Goal: Information Seeking & Learning: Check status

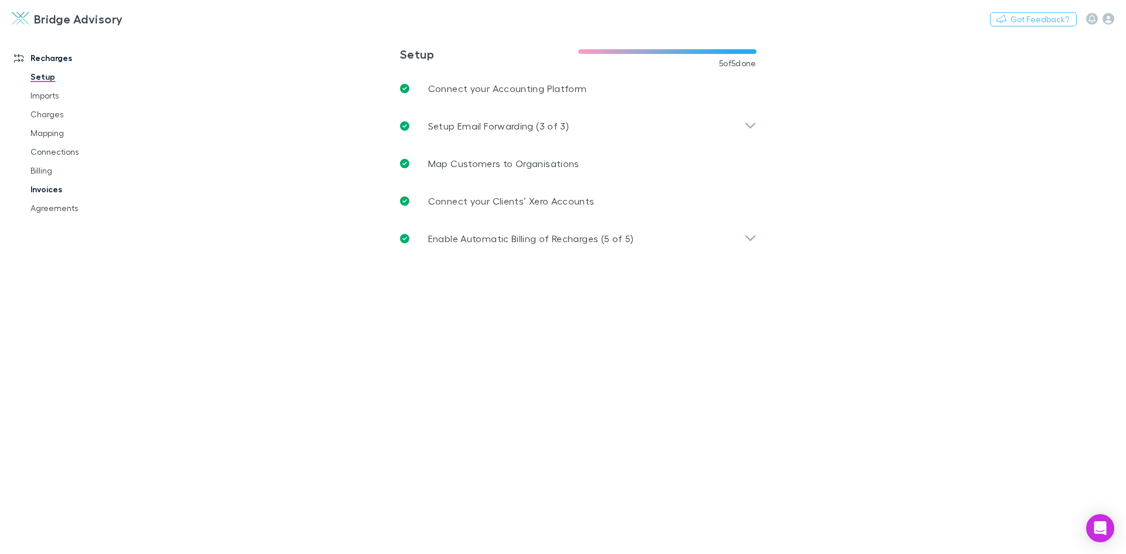
click at [47, 196] on link "Invoices" at bounding box center [89, 189] width 140 height 19
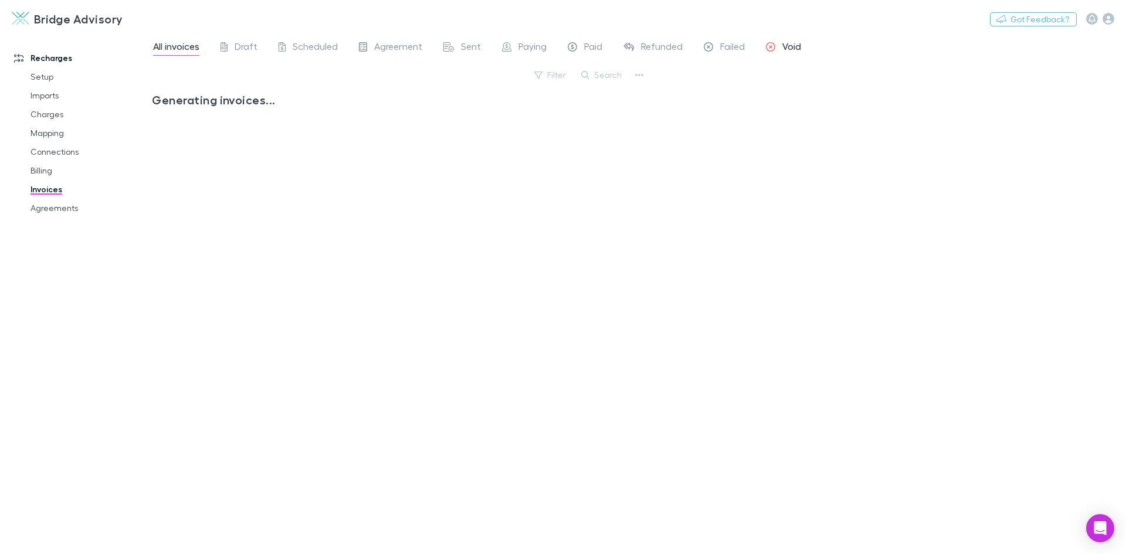
click at [789, 44] on span "Void" at bounding box center [791, 47] width 19 height 15
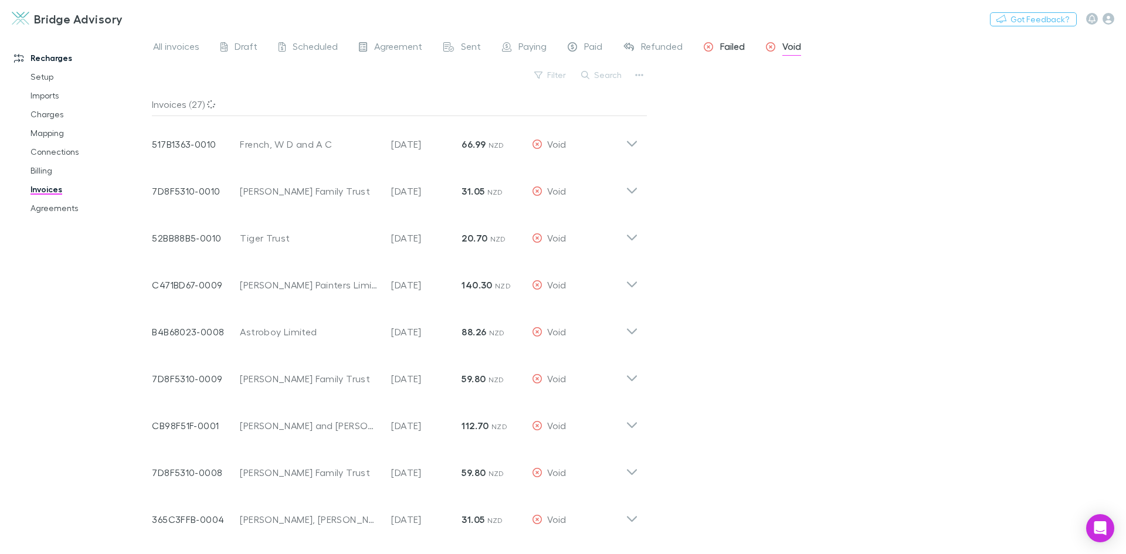
click at [729, 49] on span "Failed" at bounding box center [732, 47] width 25 height 15
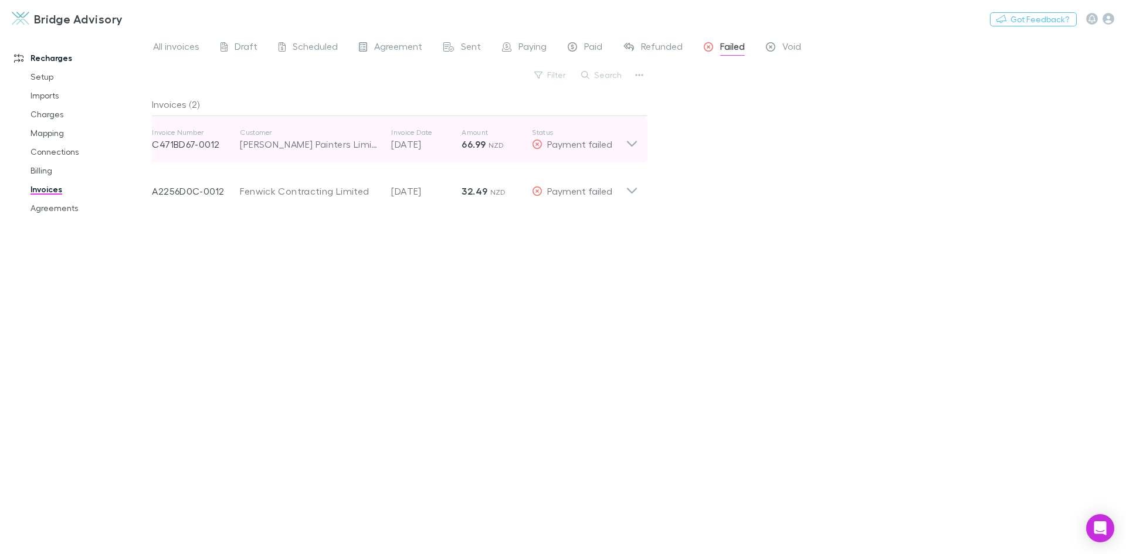
click at [629, 145] on icon at bounding box center [632, 139] width 12 height 23
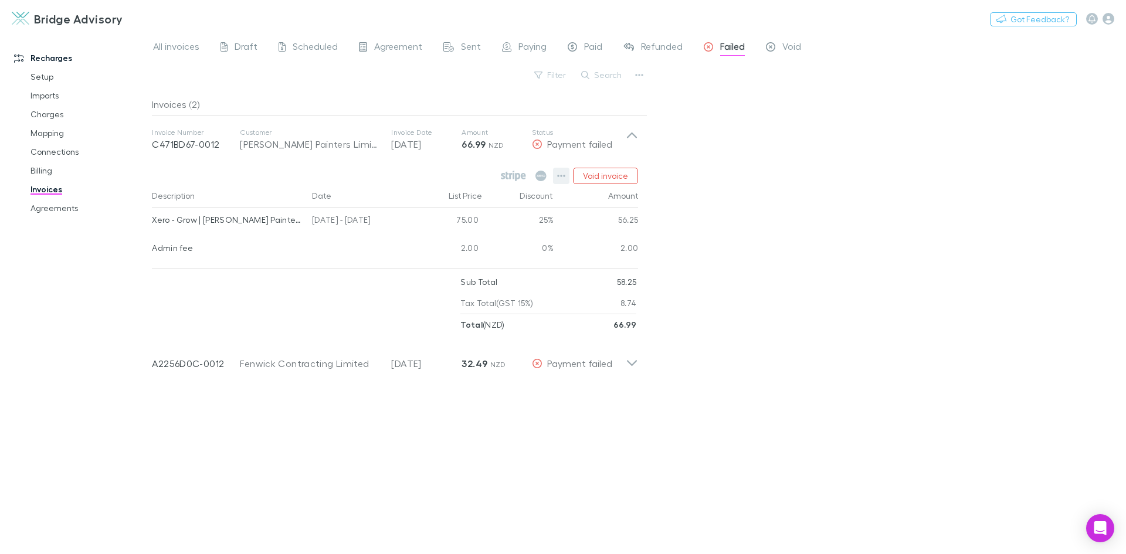
click at [558, 176] on icon "button" at bounding box center [561, 175] width 8 height 9
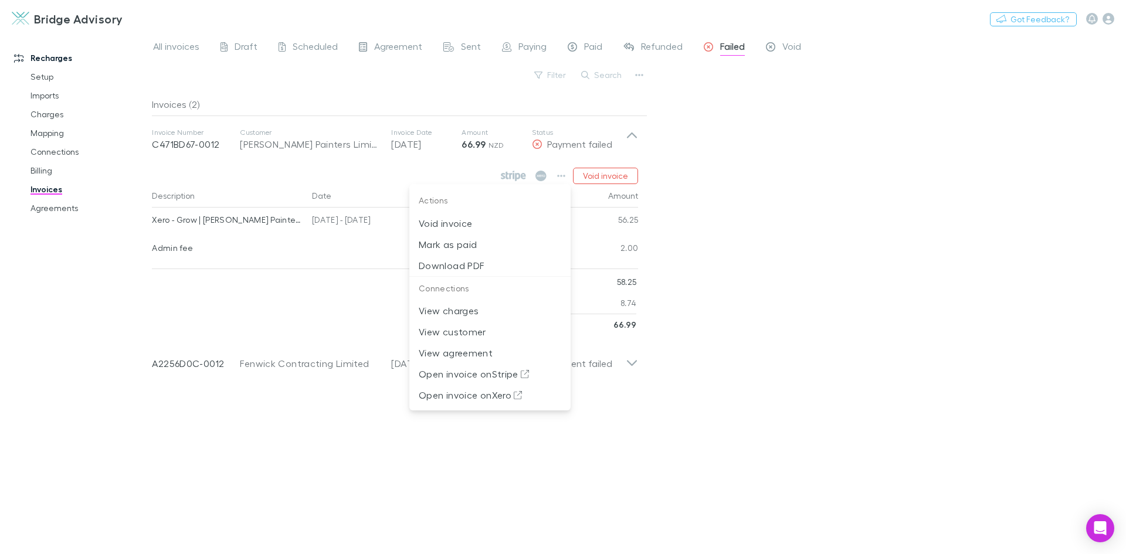
click at [711, 207] on div at bounding box center [563, 277] width 1126 height 554
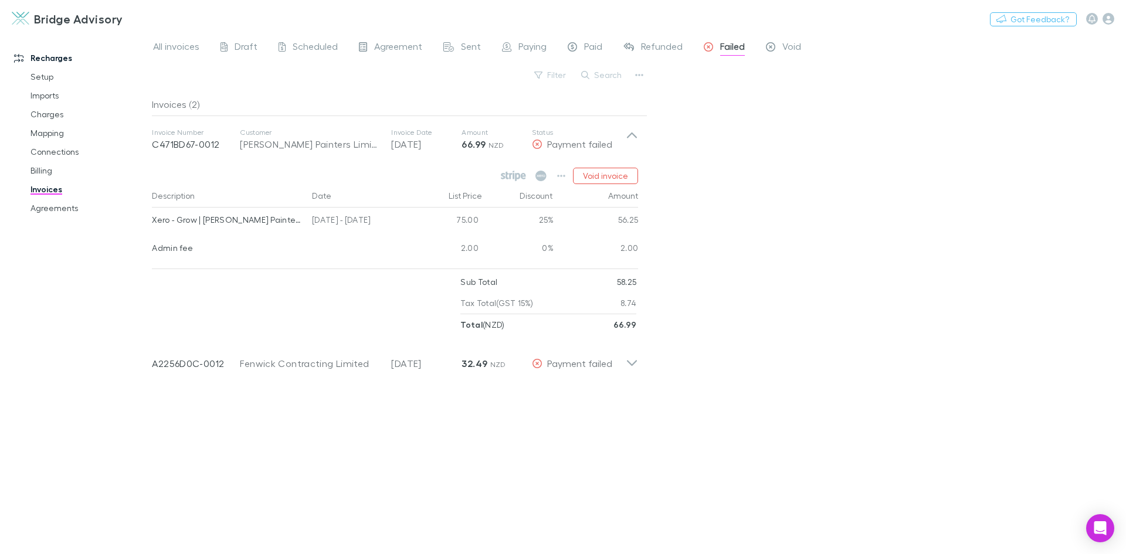
click at [465, 420] on div "Invoices (2) Invoice Number C471BD67-0012 Customer Keane Painters Limited Invoi…" at bounding box center [399, 319] width 495 height 452
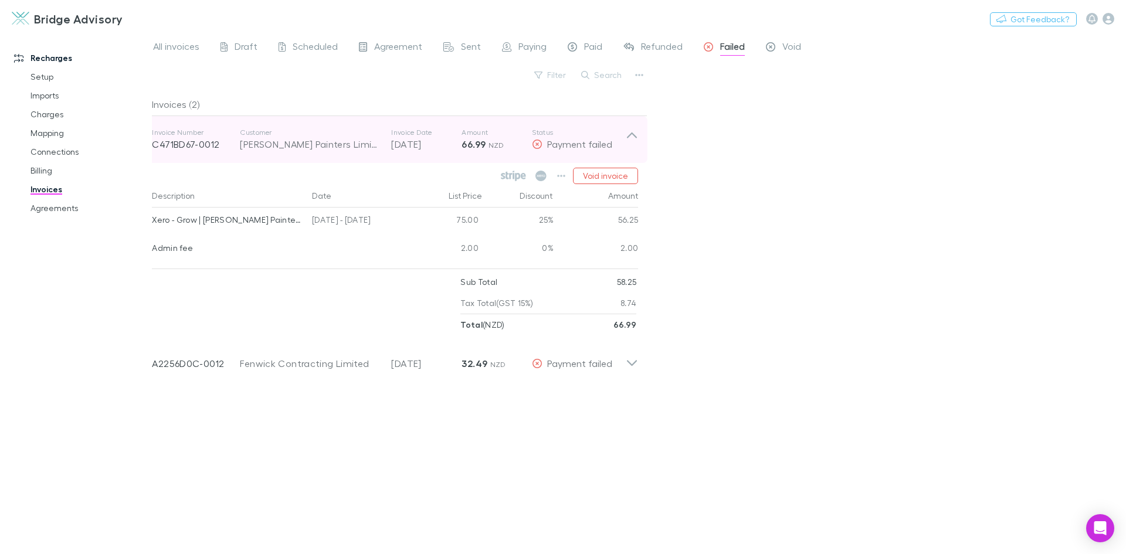
click at [631, 137] on icon at bounding box center [632, 139] width 12 height 23
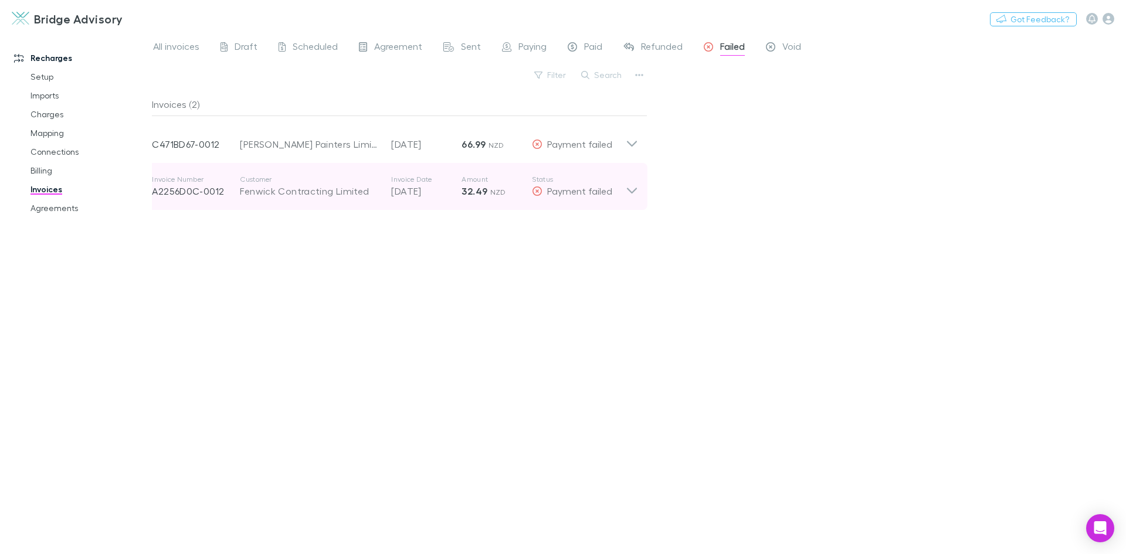
click at [629, 189] on icon at bounding box center [632, 186] width 12 height 23
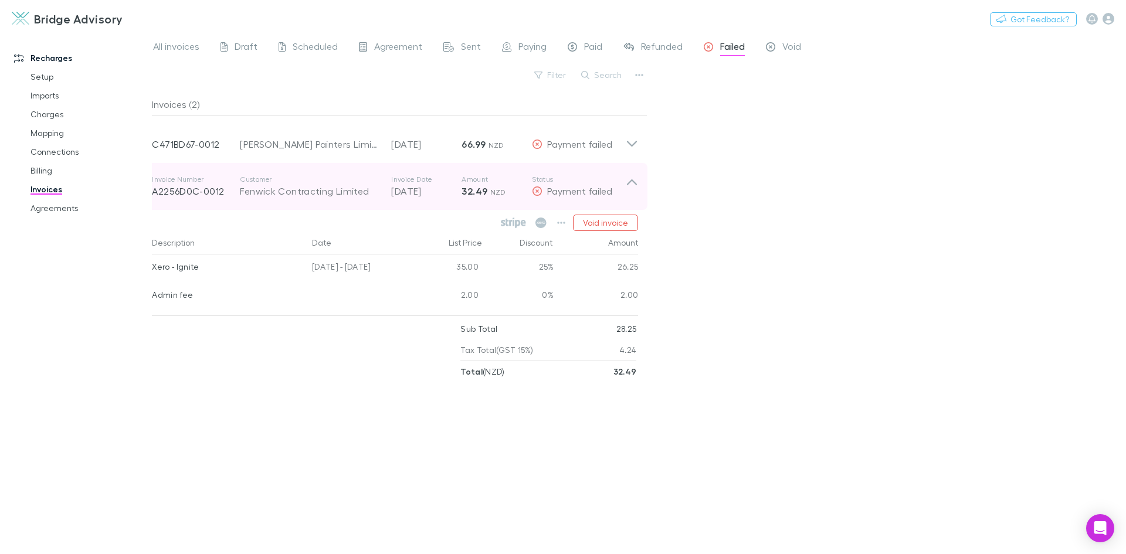
click at [628, 185] on icon at bounding box center [632, 182] width 10 height 6
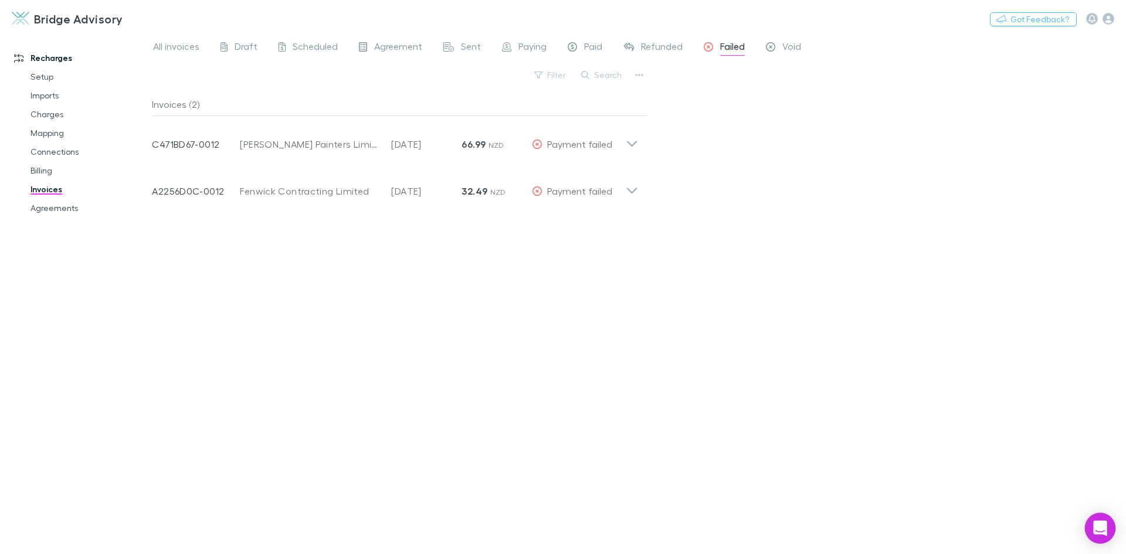
click at [1098, 522] on icon "Open Intercom Messenger" at bounding box center [1099, 528] width 13 height 15
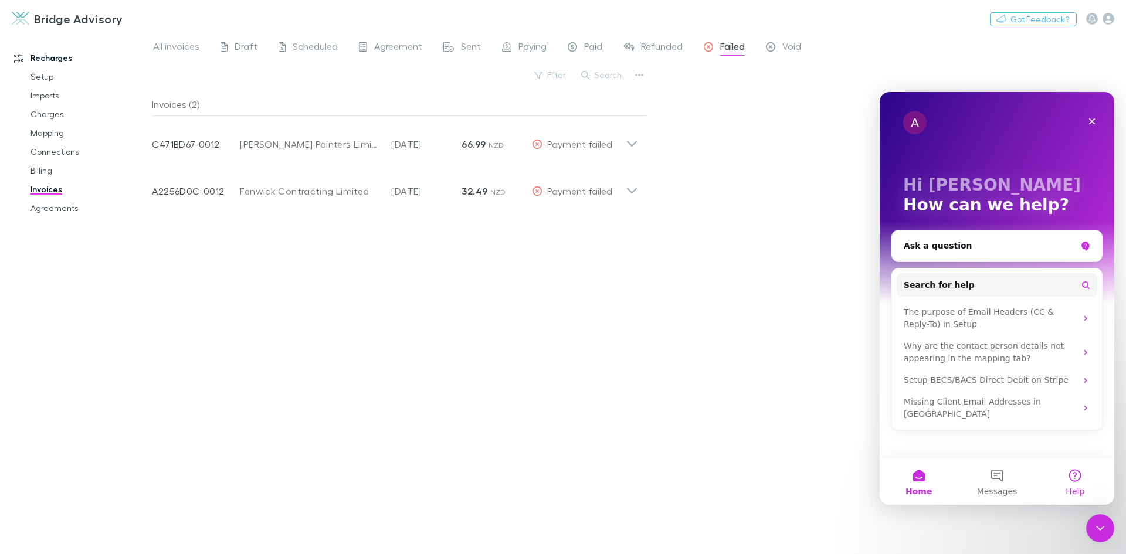
click at [1074, 471] on button "Help" at bounding box center [1075, 481] width 78 height 47
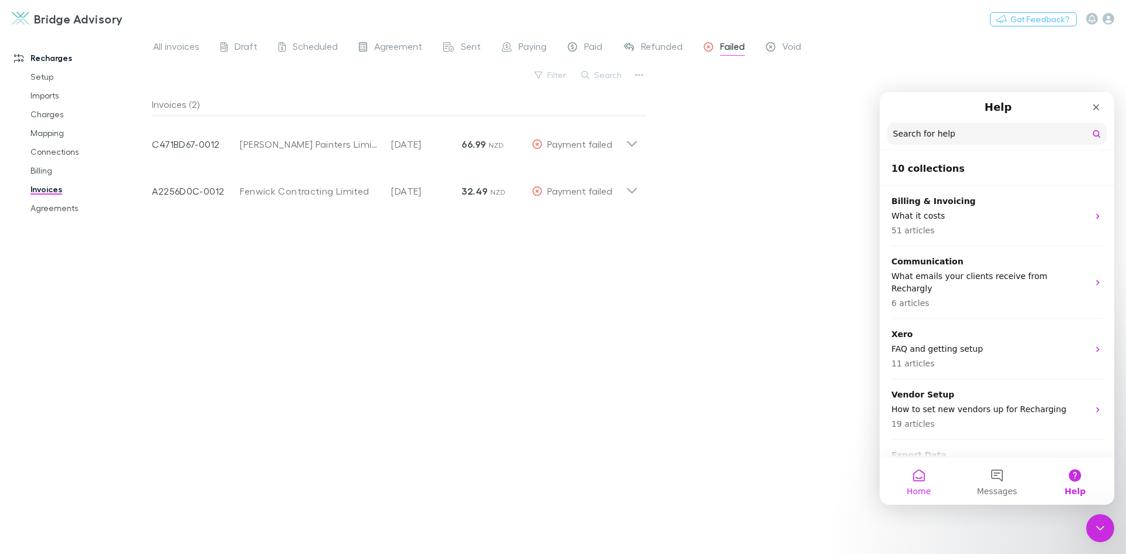
click at [922, 476] on button "Home" at bounding box center [919, 481] width 78 height 47
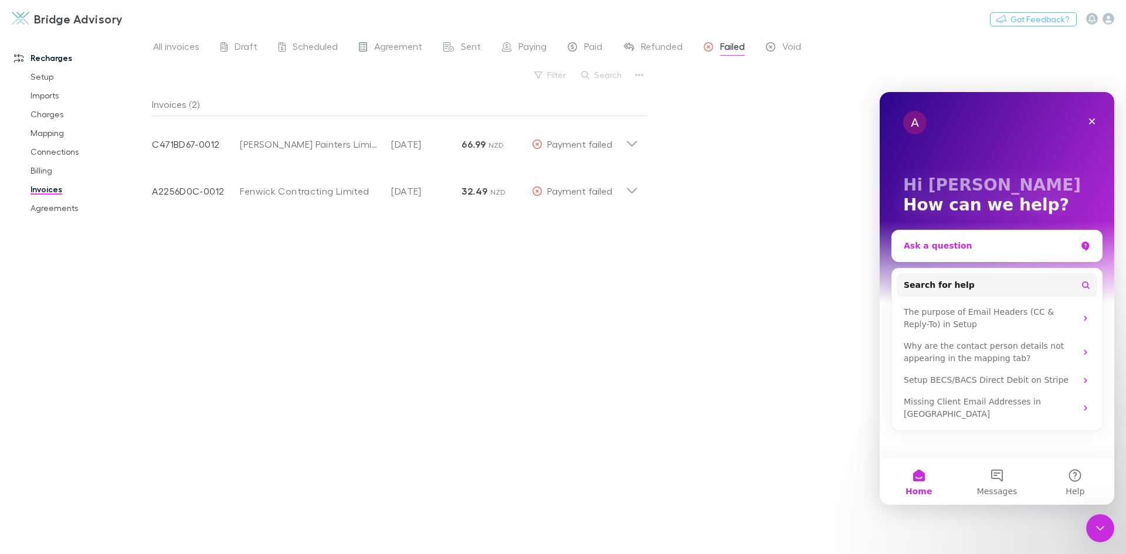
click at [937, 242] on div "Ask a question" at bounding box center [990, 246] width 172 height 12
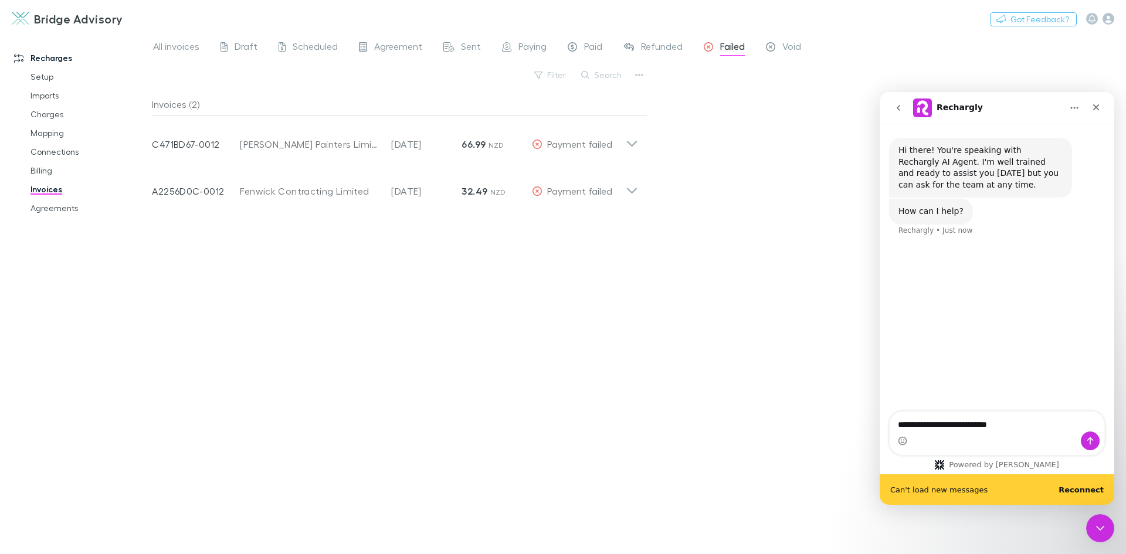
type textarea "**********"
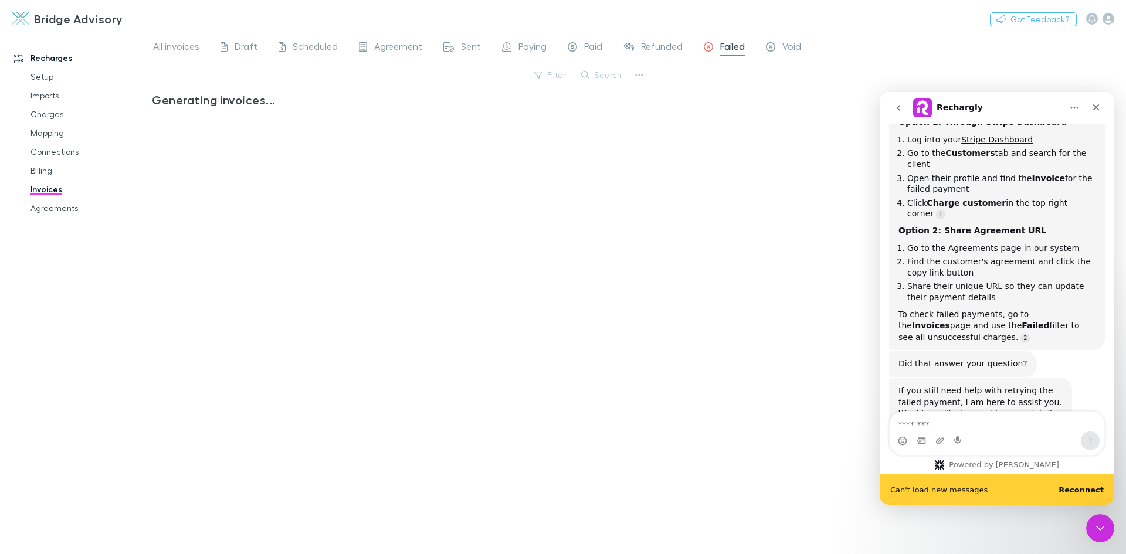
scroll to position [206, 0]
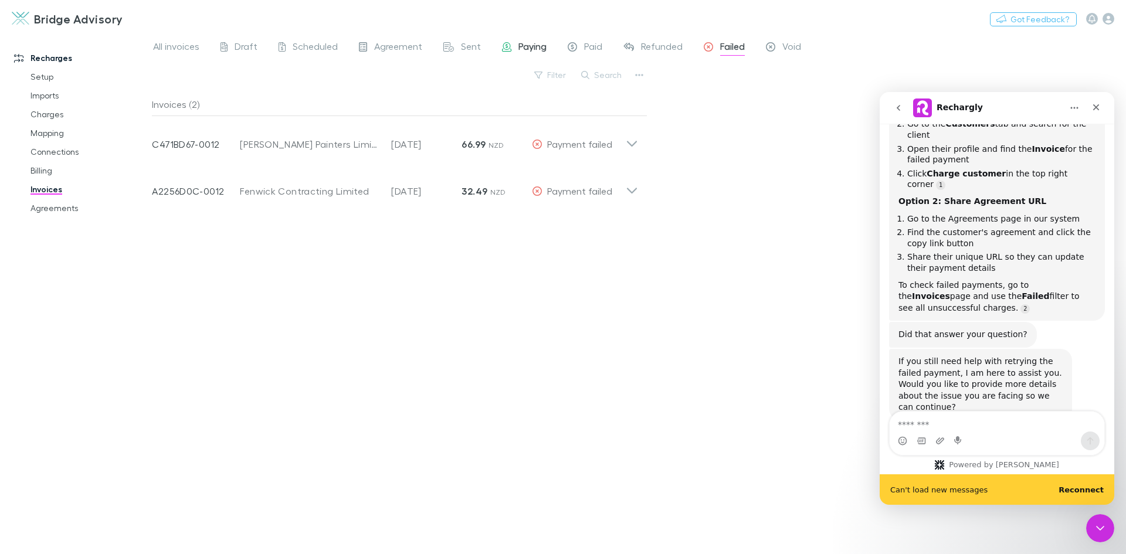
click at [542, 48] on span "Paying" at bounding box center [532, 47] width 28 height 15
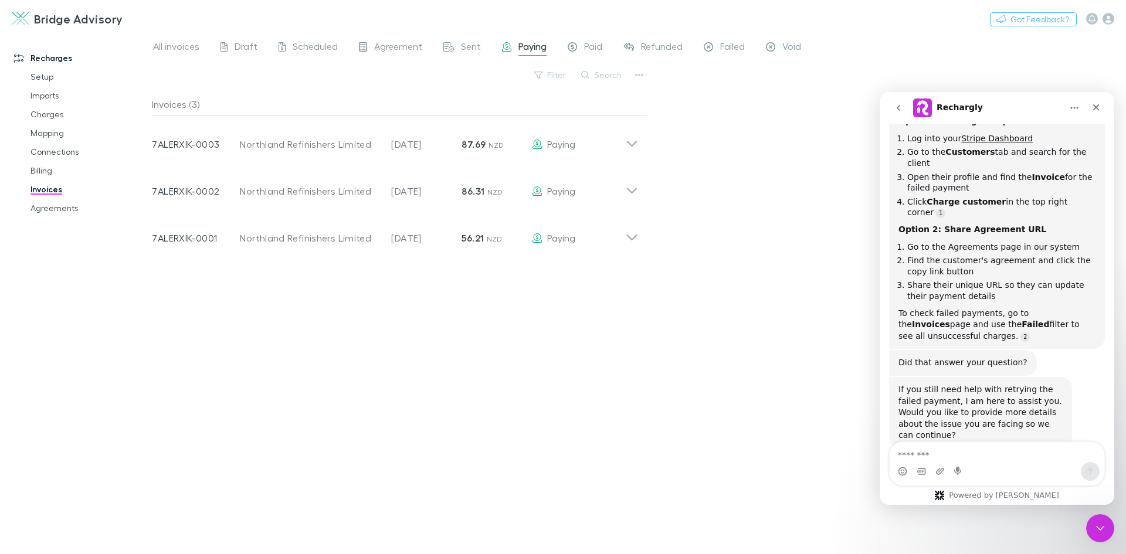
scroll to position [175, 0]
click at [330, 47] on span "Scheduled" at bounding box center [315, 47] width 45 height 15
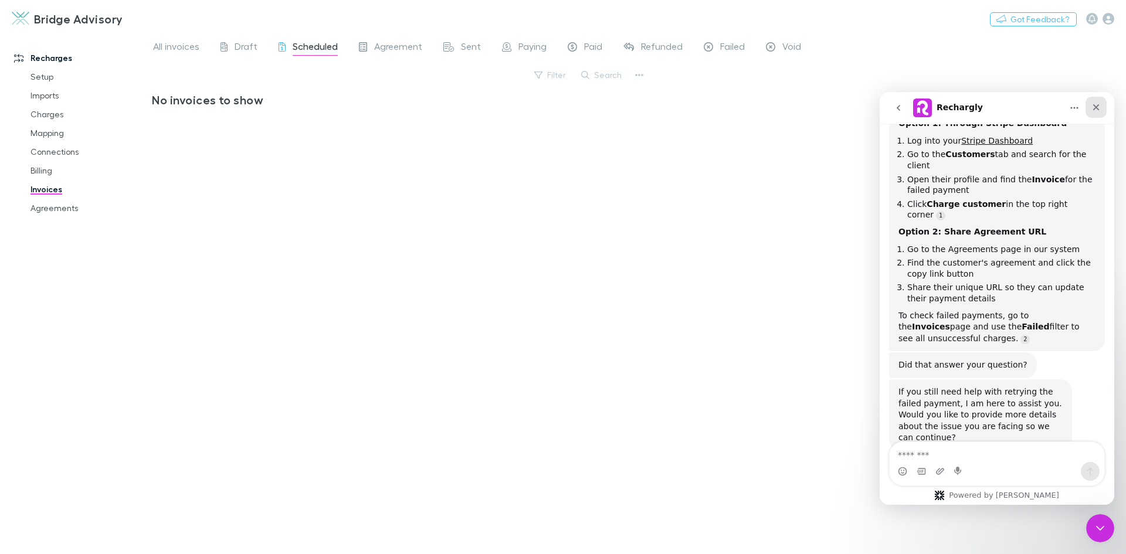
click at [1089, 107] on div "Close" at bounding box center [1095, 107] width 21 height 21
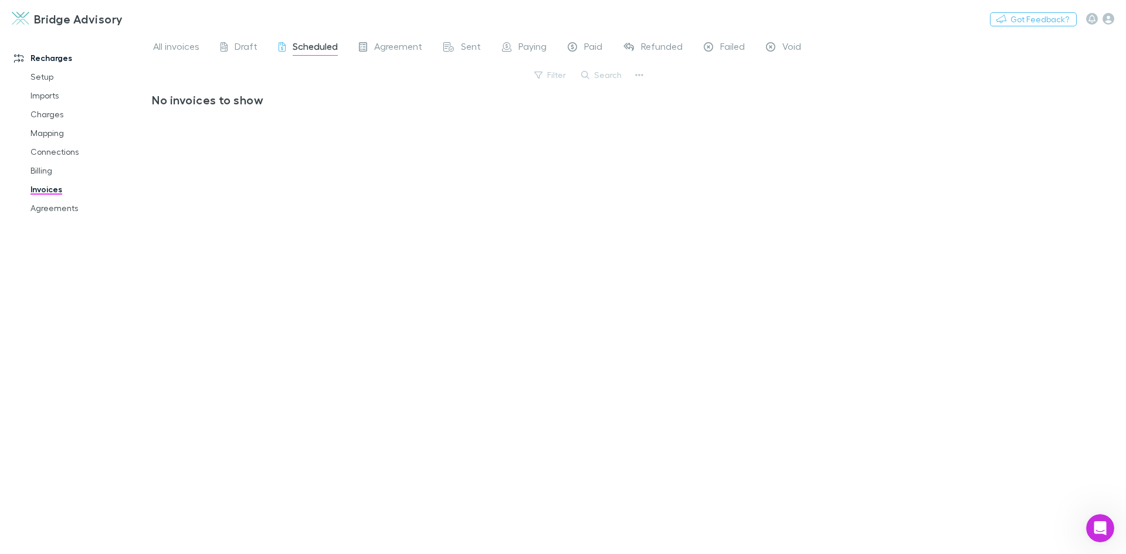
scroll to position [175, 0]
click at [533, 49] on span "Paying" at bounding box center [532, 47] width 28 height 15
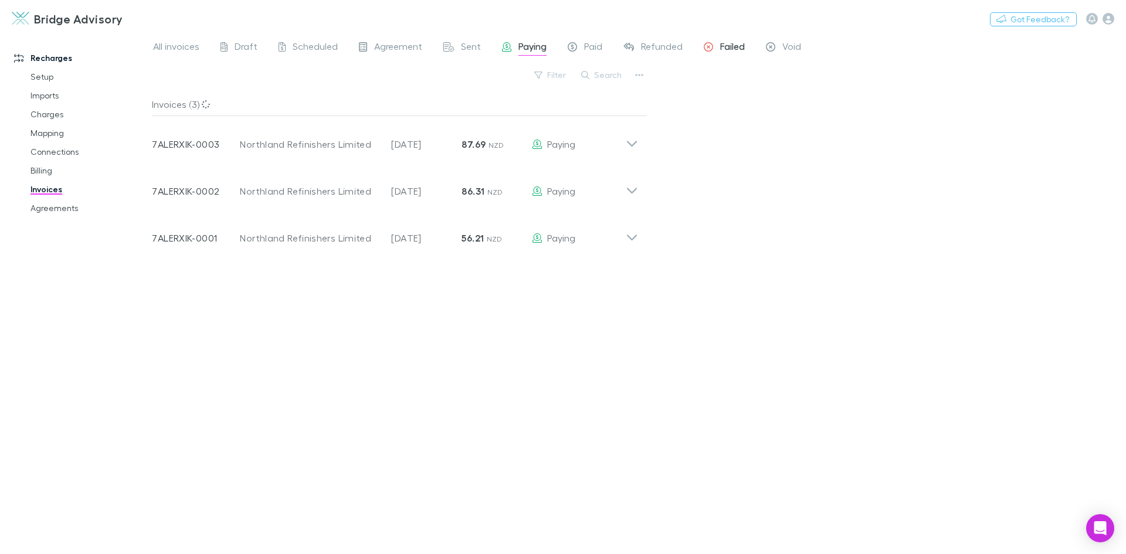
click at [718, 51] on div "Failed" at bounding box center [724, 47] width 41 height 15
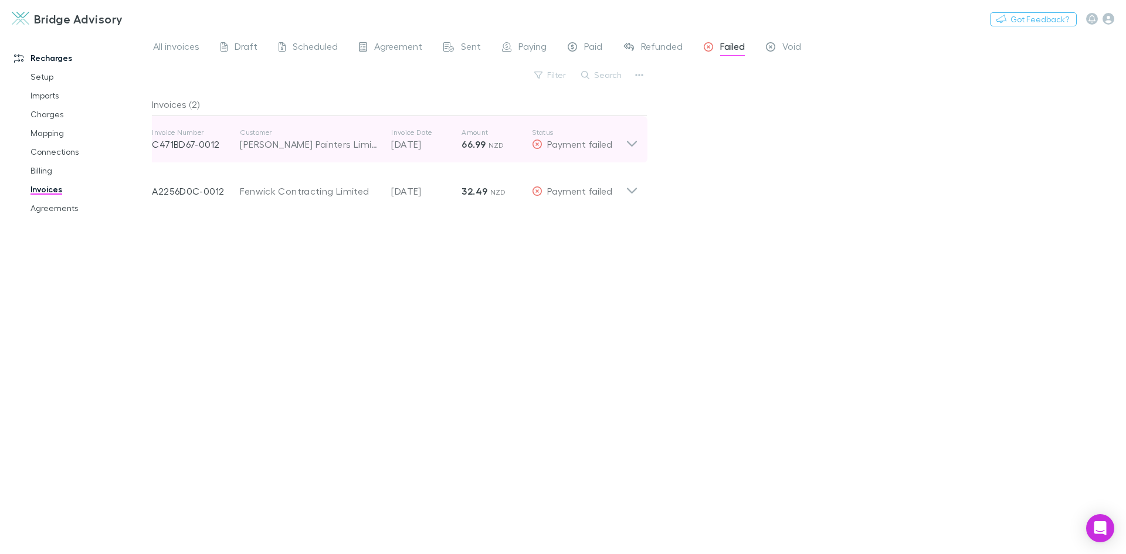
click at [631, 145] on icon at bounding box center [632, 144] width 10 height 6
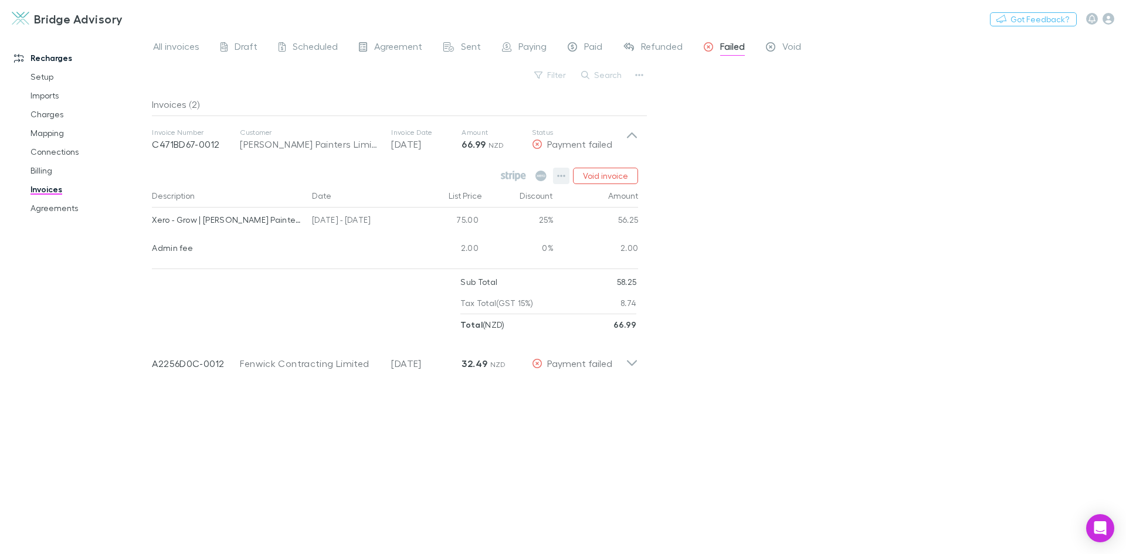
click at [565, 175] on icon "button" at bounding box center [561, 175] width 8 height 9
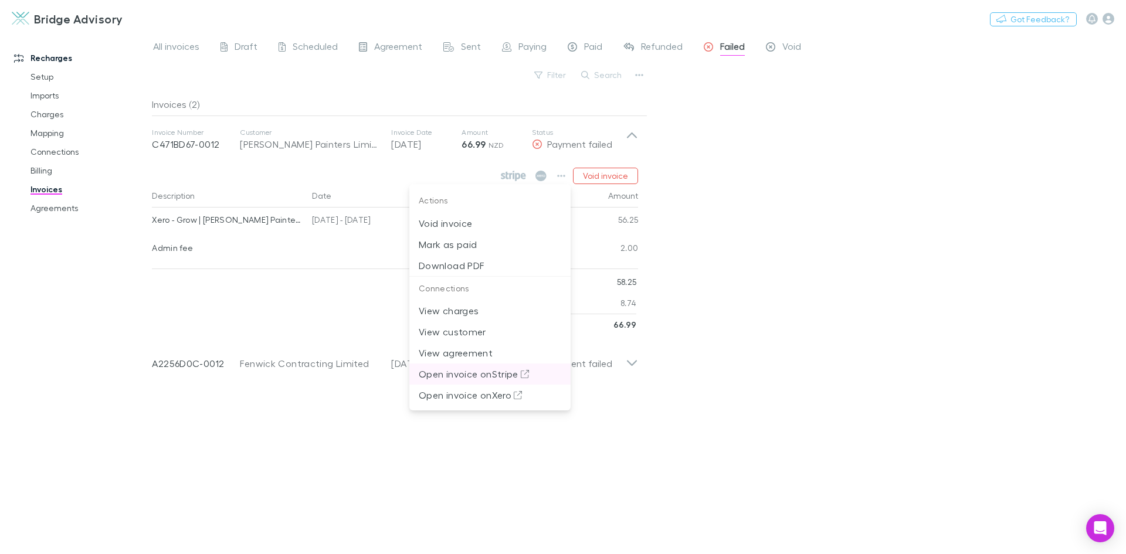
click at [487, 377] on p "Open invoice on Stripe" at bounding box center [490, 374] width 142 height 14
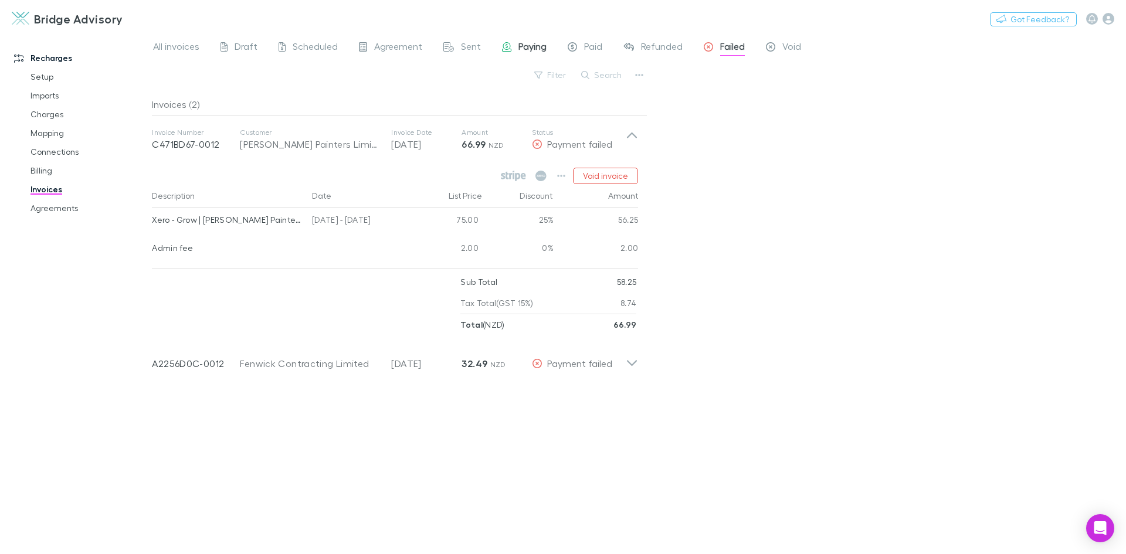
click at [538, 49] on span "Paying" at bounding box center [532, 47] width 28 height 15
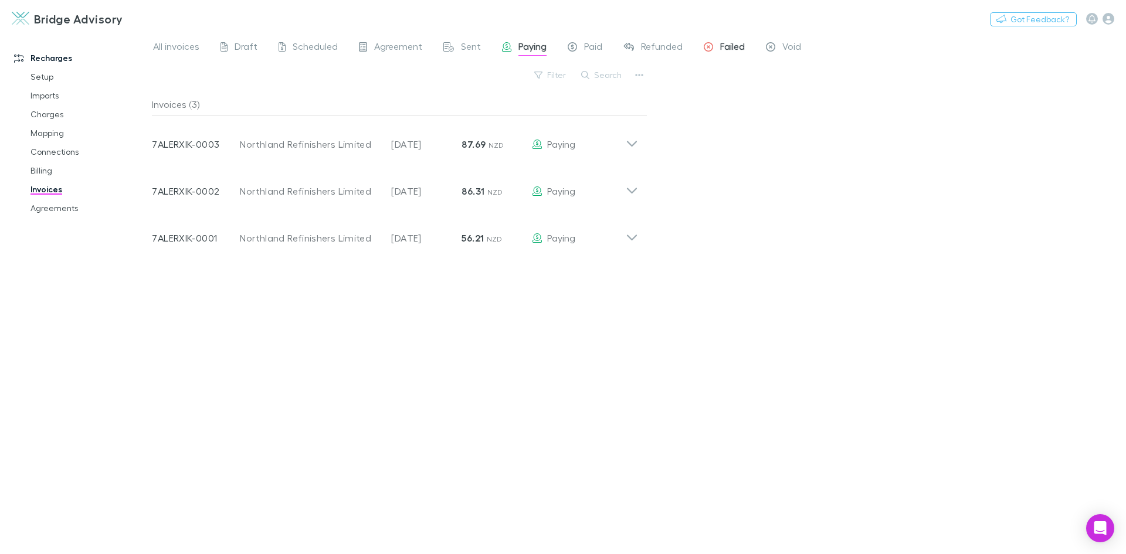
click at [731, 50] on span "Failed" at bounding box center [732, 47] width 25 height 15
click at [530, 49] on span "Paying" at bounding box center [532, 47] width 28 height 15
click at [394, 47] on span "Agreement" at bounding box center [398, 47] width 48 height 15
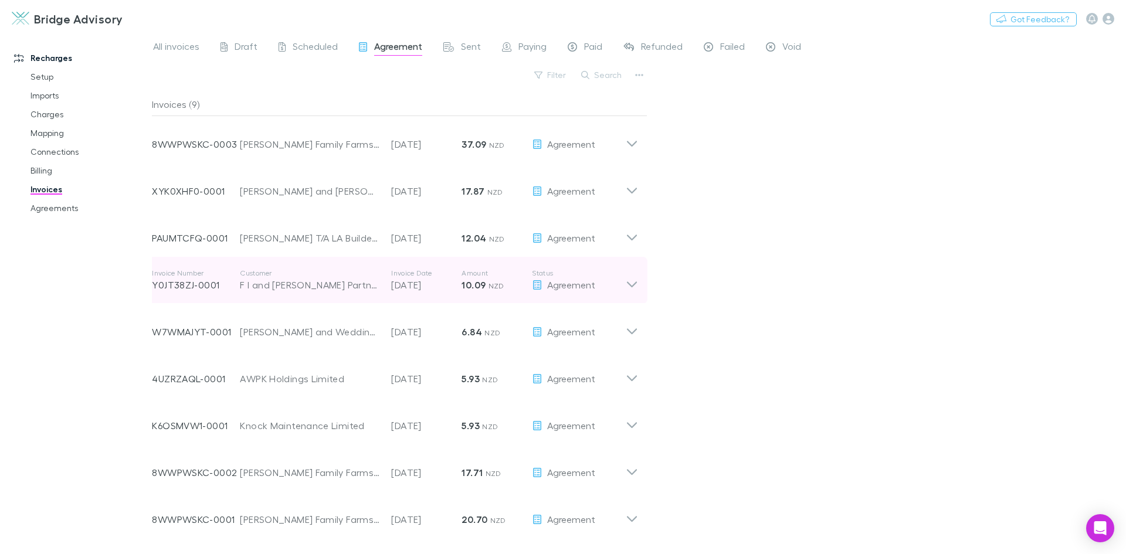
click at [635, 286] on icon at bounding box center [632, 280] width 12 height 23
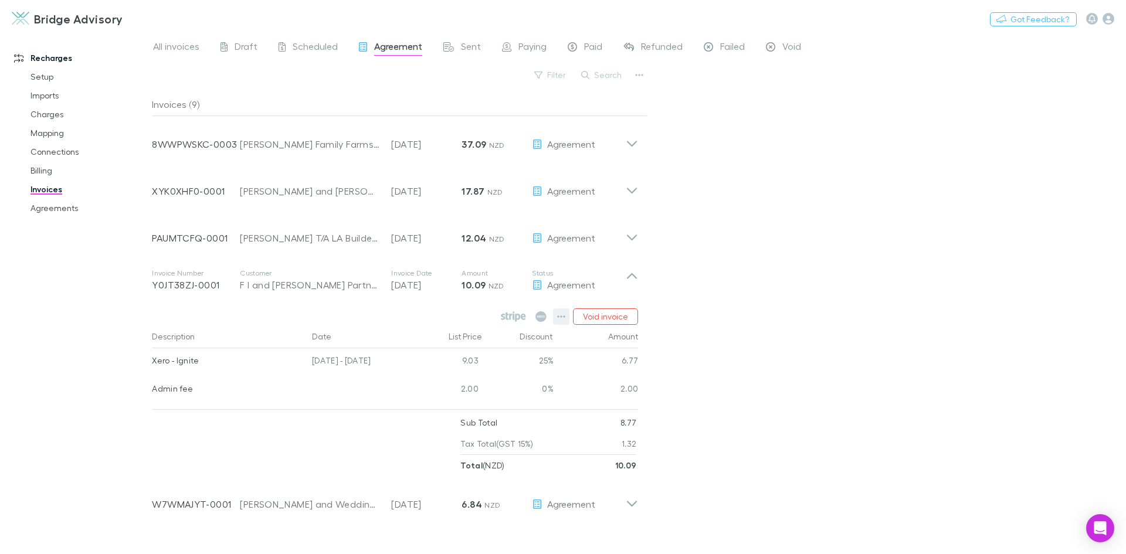
click at [558, 315] on button "button" at bounding box center [561, 316] width 16 height 16
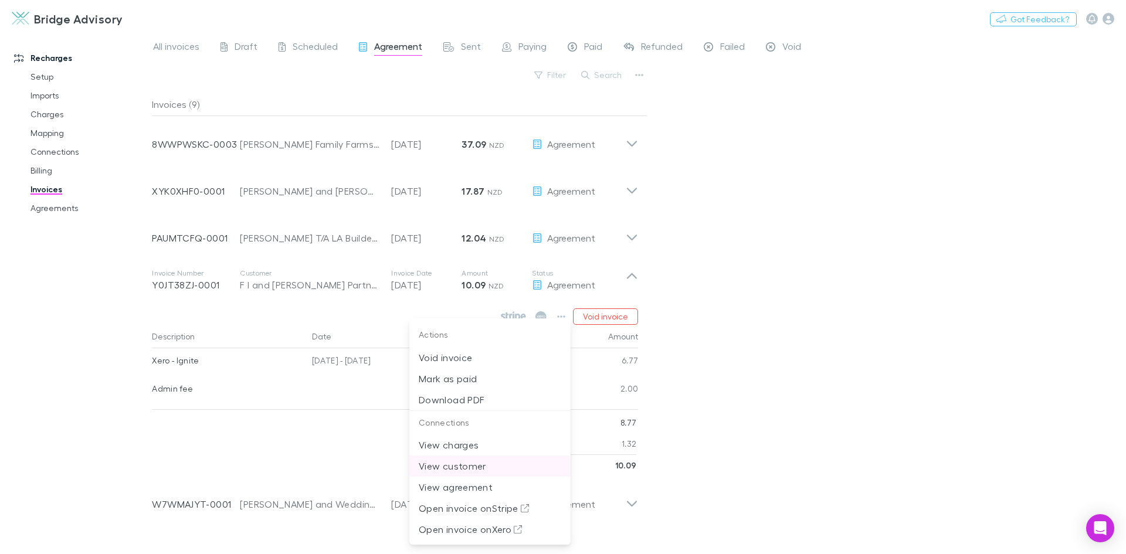
click at [489, 464] on p "View customer" at bounding box center [490, 466] width 142 height 14
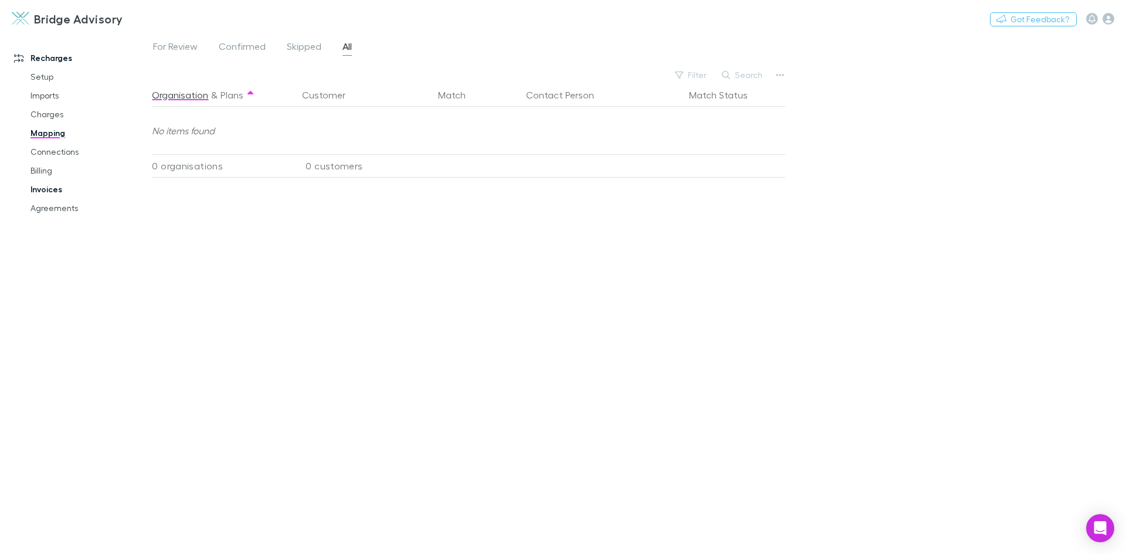
click at [53, 189] on link "Invoices" at bounding box center [89, 189] width 140 height 19
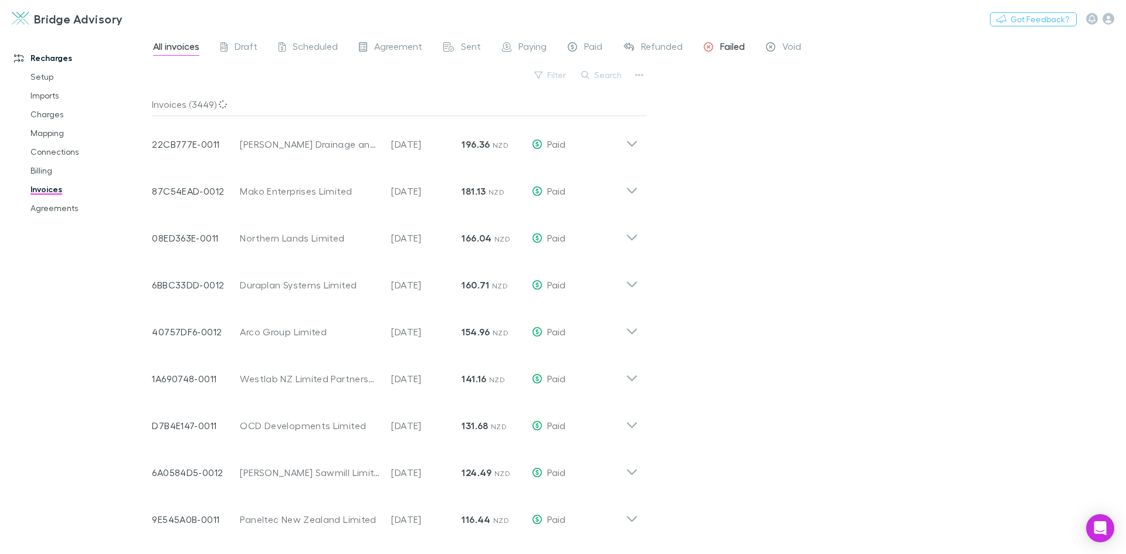
click at [723, 46] on span "Failed" at bounding box center [732, 47] width 25 height 15
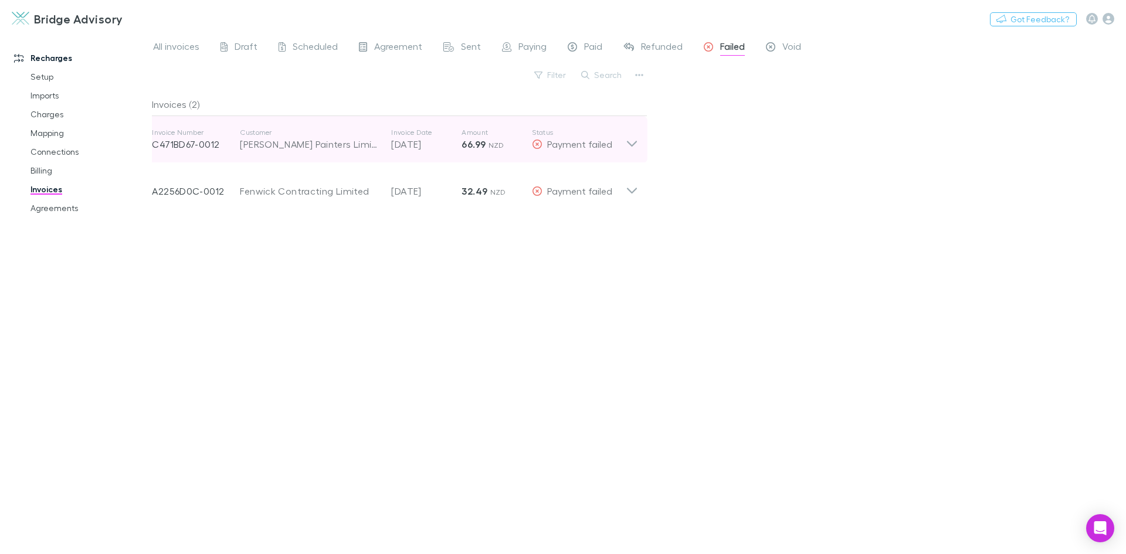
click at [626, 141] on icon at bounding box center [632, 139] width 12 height 23
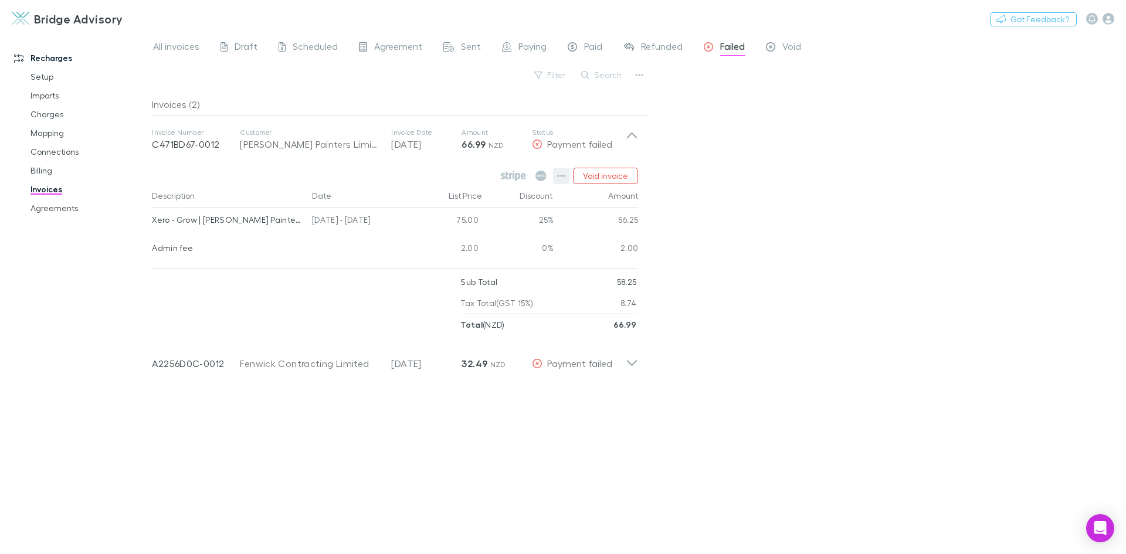
click at [562, 174] on icon "button" at bounding box center [561, 175] width 8 height 9
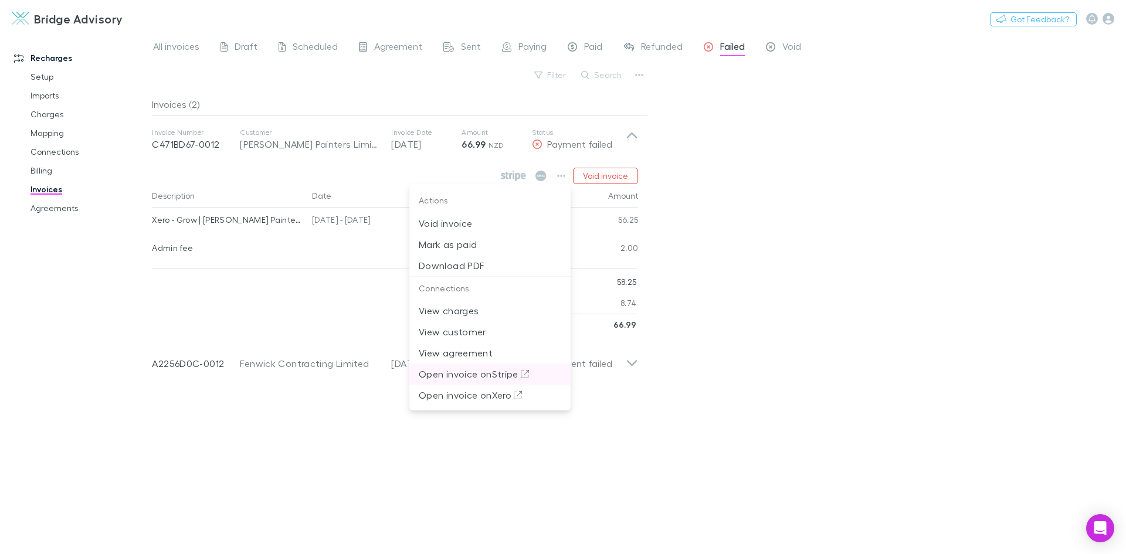
click at [464, 373] on p "Open invoice on Stripe" at bounding box center [490, 374] width 142 height 14
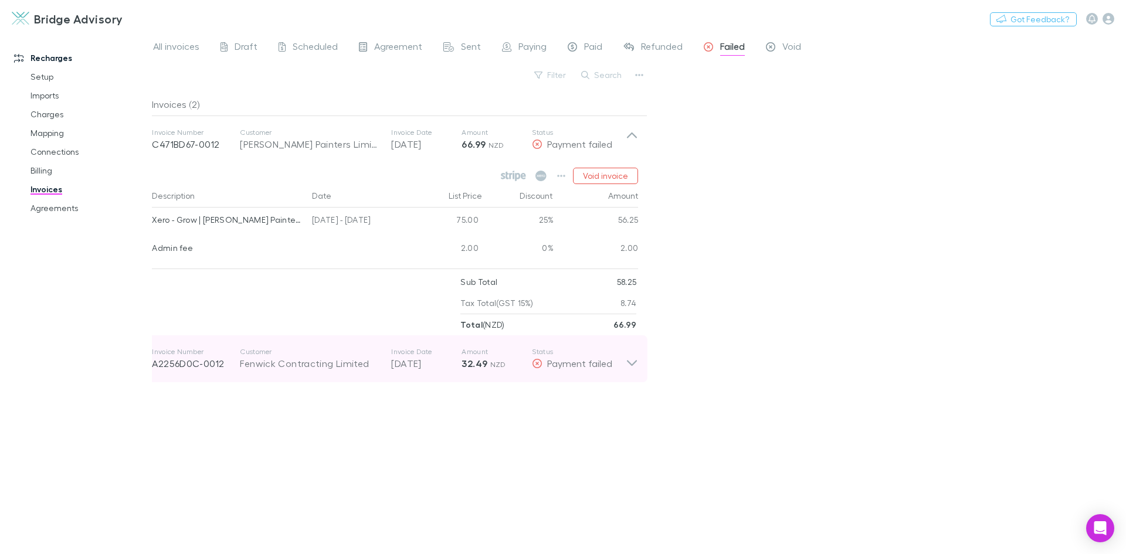
click at [629, 365] on icon at bounding box center [632, 358] width 12 height 23
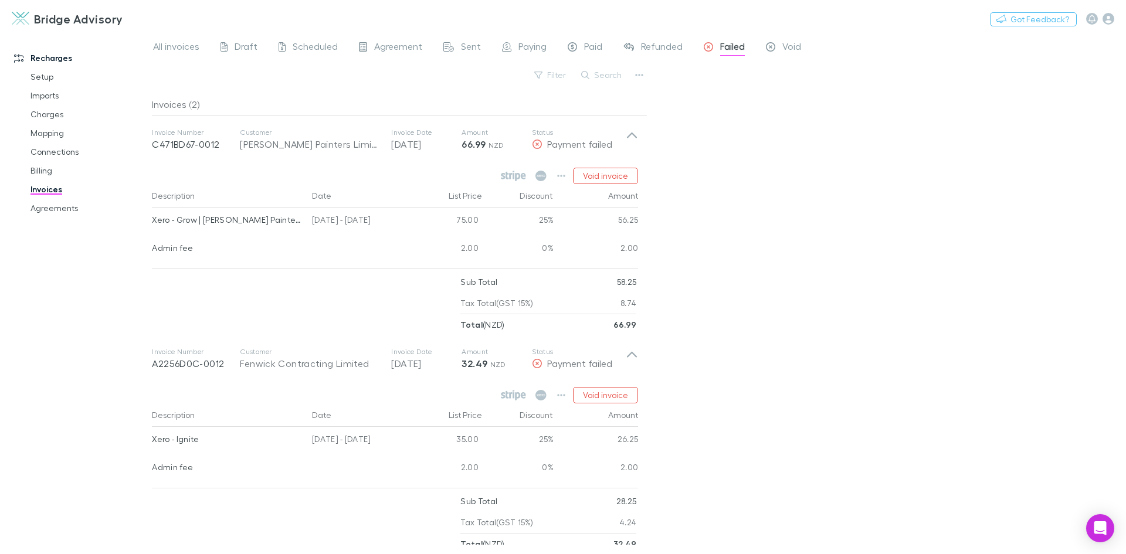
drag, startPoint x: 716, startPoint y: 296, endPoint x: 654, endPoint y: 80, distance: 224.5
click at [716, 294] on div "All invoices Draft Scheduled Agreement Sent Paying Paid Refunded Failed Void Fi…" at bounding box center [639, 293] width 974 height 521
click at [533, 45] on span "Paying" at bounding box center [532, 47] width 28 height 15
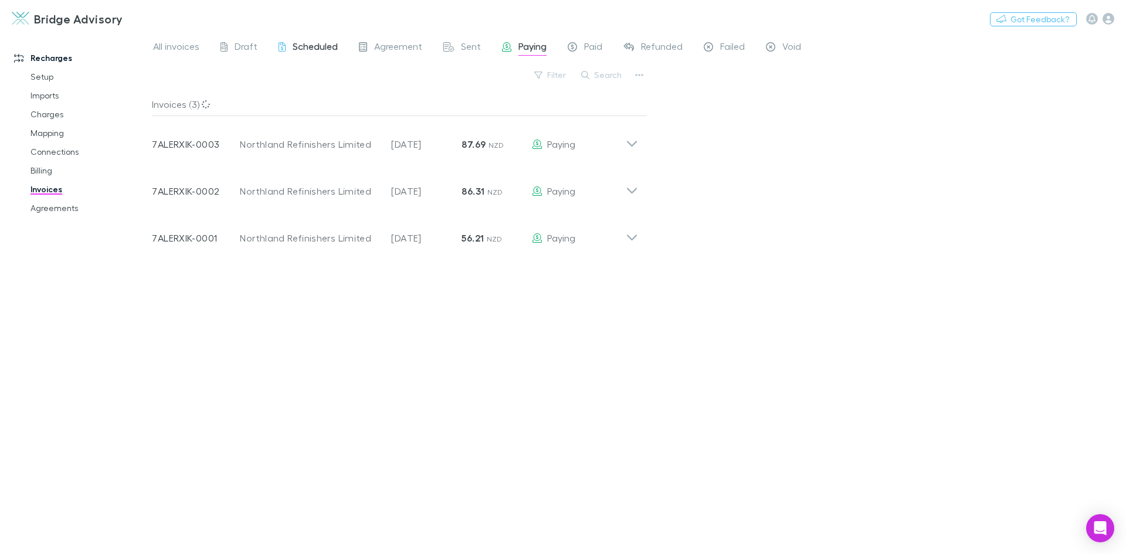
click at [311, 47] on span "Scheduled" at bounding box center [315, 47] width 45 height 15
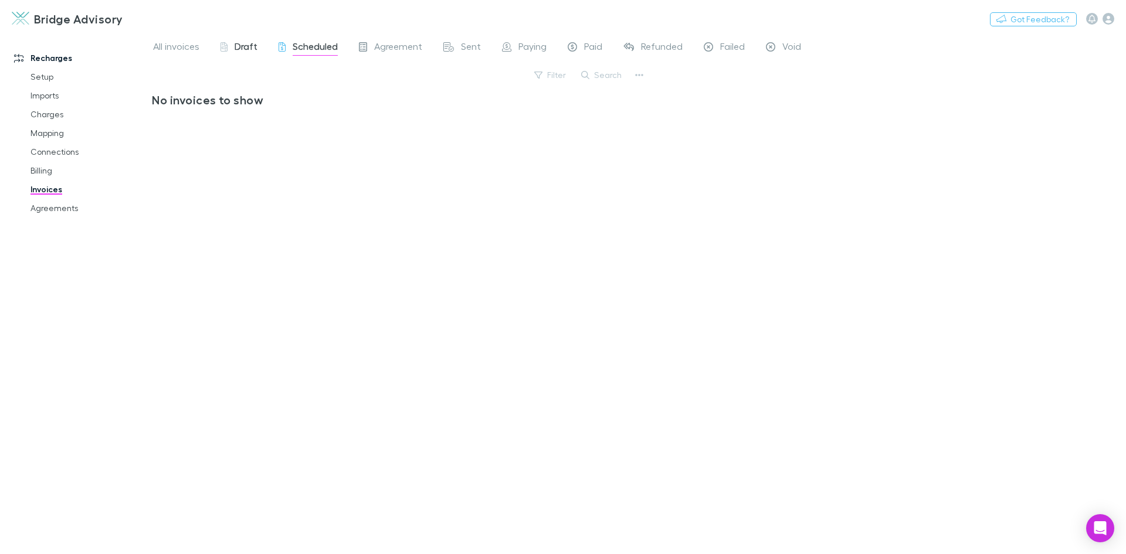
click at [242, 47] on span "Draft" at bounding box center [246, 47] width 23 height 15
click at [381, 45] on span "Agreement" at bounding box center [398, 47] width 48 height 15
